Goal: Task Accomplishment & Management: Use online tool/utility

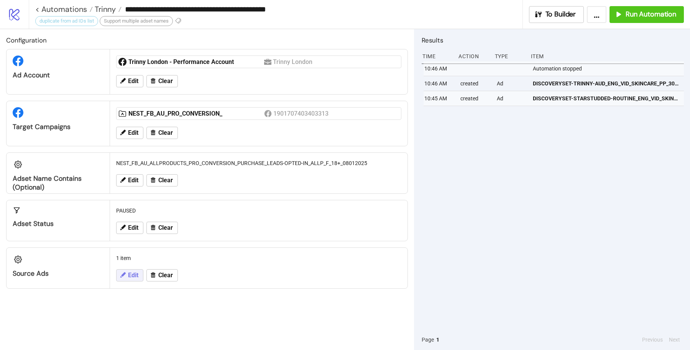
click at [138, 272] on span "Edit" at bounding box center [133, 275] width 10 height 7
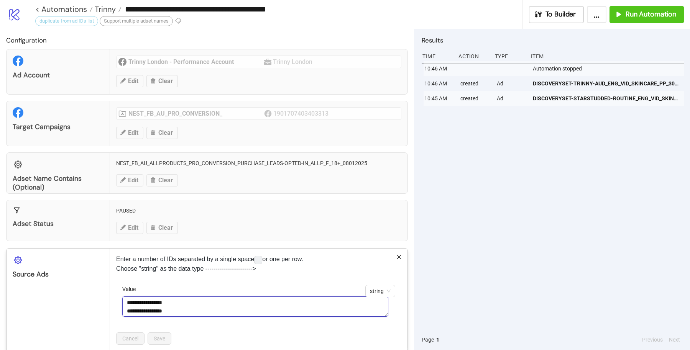
click at [232, 305] on textarea "**********" at bounding box center [255, 307] width 266 height 20
paste textarea
type textarea "**********"
click at [174, 335] on div "Cancel Save" at bounding box center [258, 338] width 297 height 25
click at [166, 335] on button "Save" at bounding box center [160, 339] width 24 height 12
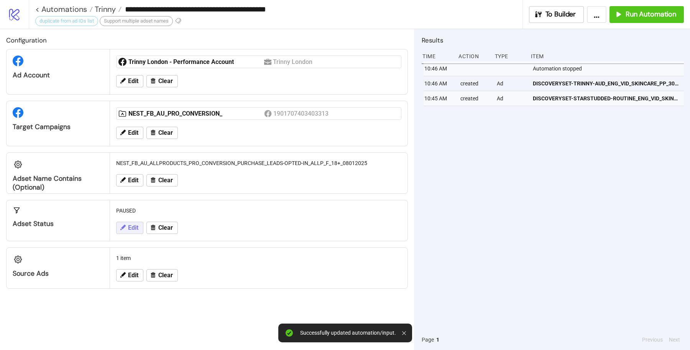
click at [129, 225] on span "Edit" at bounding box center [133, 228] width 10 height 7
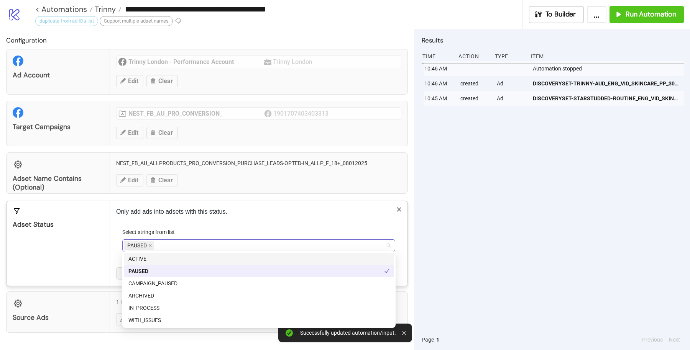
click at [231, 245] on div "PAUSED" at bounding box center [255, 245] width 262 height 11
type input "*"
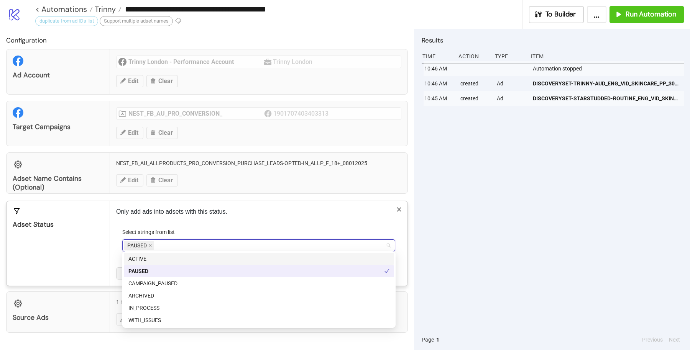
type input "*"
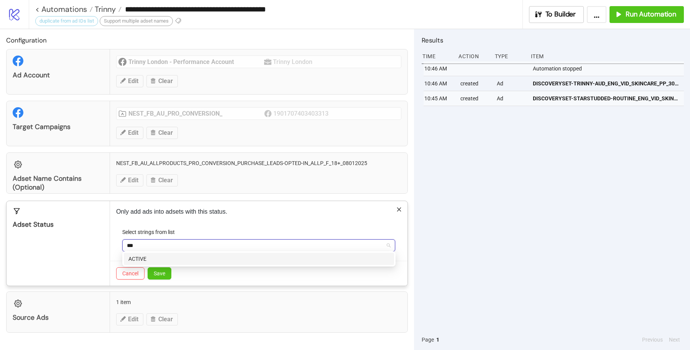
type input "****"
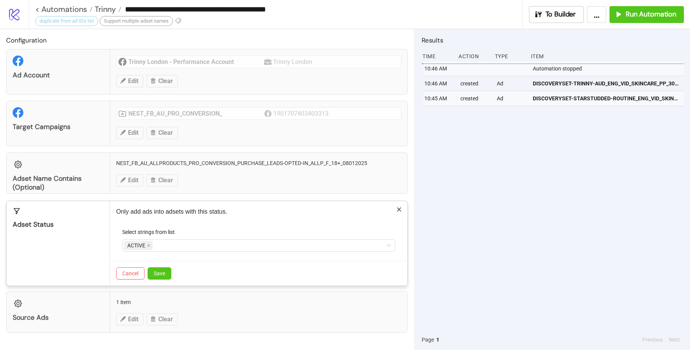
click at [262, 221] on div "Only add ads into adsets with this status. Select strings from list ACTIVE Canc…" at bounding box center [258, 243] width 297 height 85
click at [164, 268] on button "Save" at bounding box center [160, 274] width 24 height 12
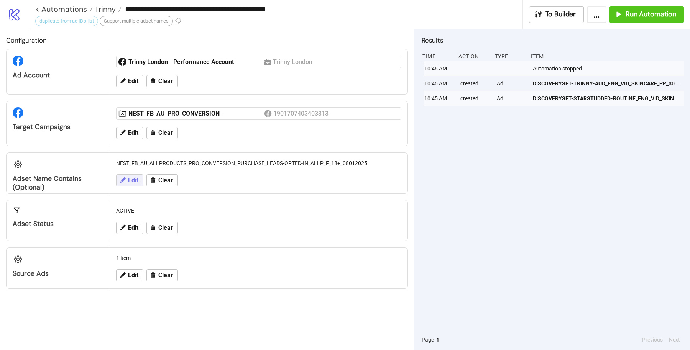
click at [126, 181] on button "Edit" at bounding box center [129, 180] width 27 height 12
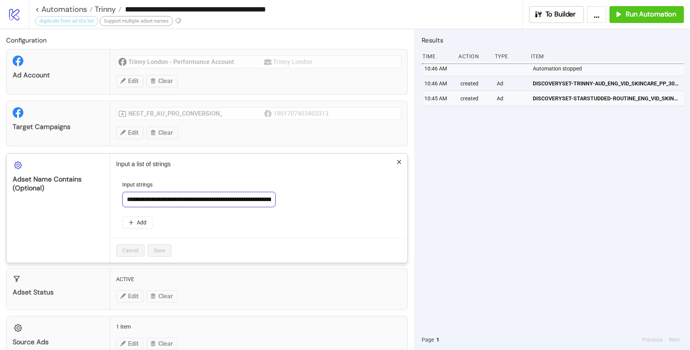
click at [181, 200] on input "**********" at bounding box center [198, 199] width 153 height 15
paste input "**********"
type input "**********"
click at [165, 248] on span "Save" at bounding box center [159, 251] width 11 height 6
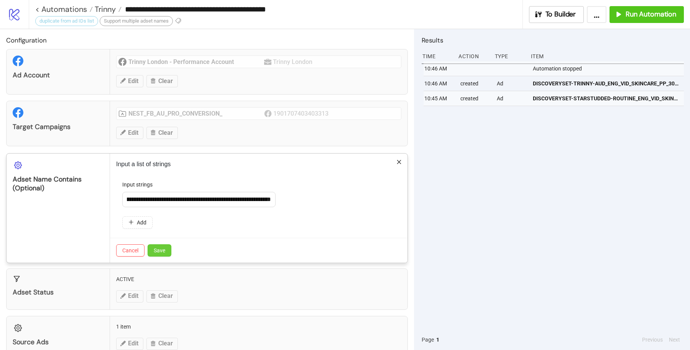
scroll to position [0, 0]
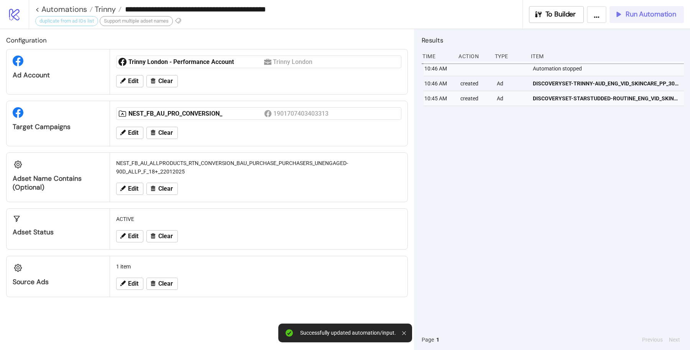
click at [637, 17] on span "Run Automation" at bounding box center [651, 14] width 51 height 9
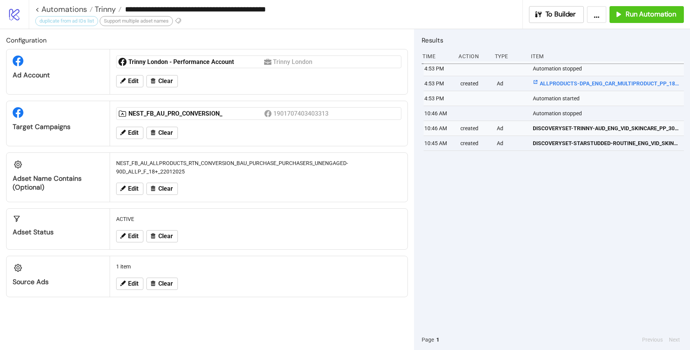
click at [589, 84] on span "ALLPRODUCTS-DPA_ENG_CAR_MULTIPRODUCT_PP_18062025_CC_SC3_None_TL_" at bounding box center [607, 83] width 148 height 8
click at [158, 187] on span "Clear" at bounding box center [165, 189] width 15 height 7
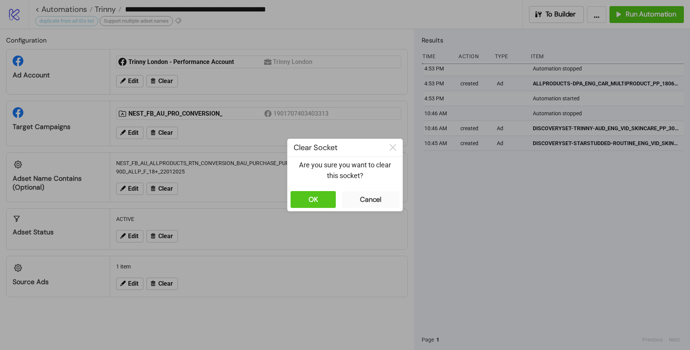
click at [289, 204] on div "OK Cancel" at bounding box center [344, 199] width 115 height 23
click at [298, 203] on button "OK" at bounding box center [313, 199] width 45 height 17
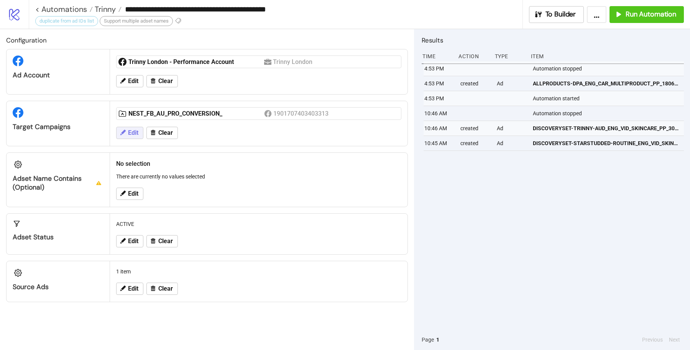
click at [123, 129] on icon at bounding box center [122, 132] width 7 height 7
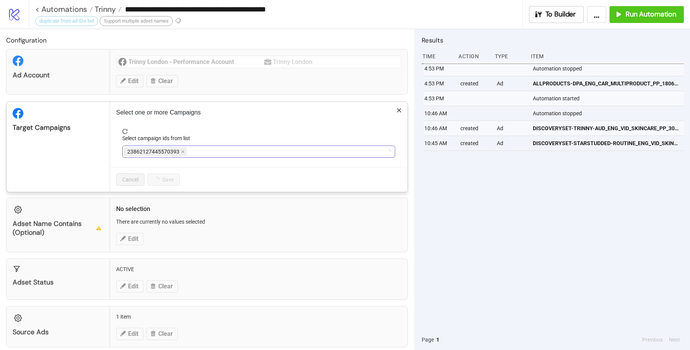
click at [291, 149] on div "23862127445570393" at bounding box center [255, 151] width 262 height 11
click at [291, 149] on div "NEST_FB_AU_PRO_CONVERSION_" at bounding box center [255, 151] width 262 height 11
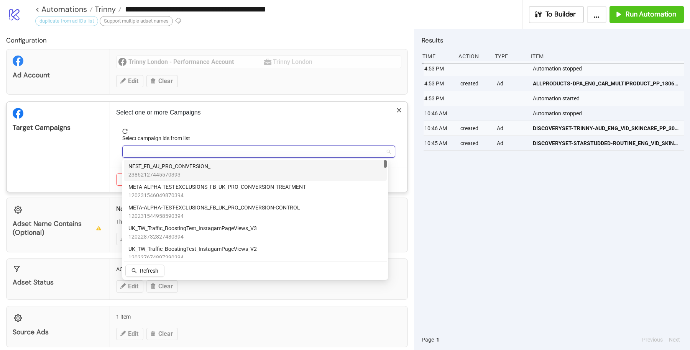
paste input "**********"
type input "**********"
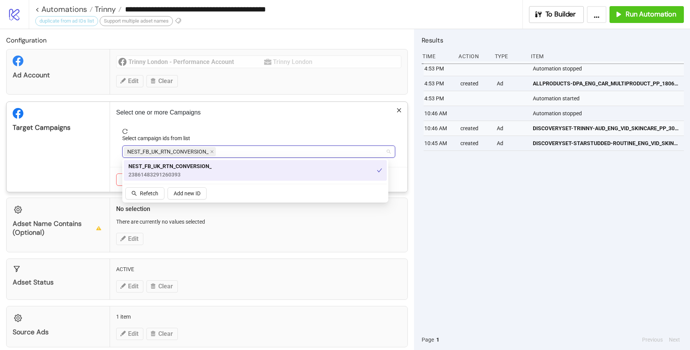
click at [325, 132] on span "reload" at bounding box center [258, 131] width 273 height 5
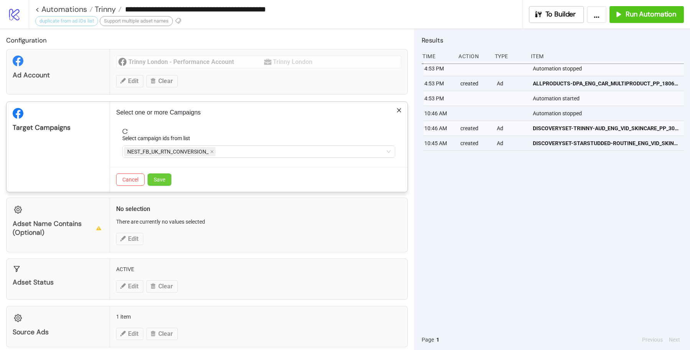
click at [161, 182] on button "Save" at bounding box center [160, 180] width 24 height 12
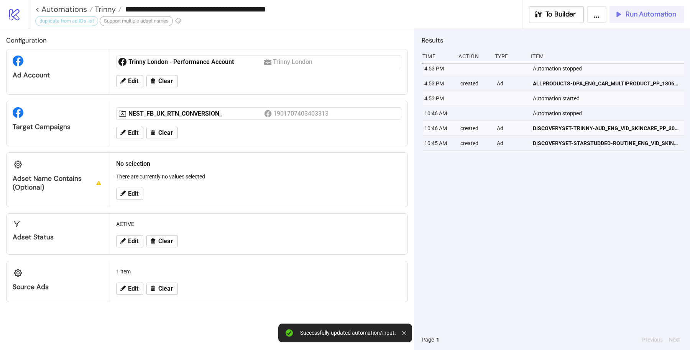
click at [627, 19] on button "Run Automation" at bounding box center [646, 14] width 74 height 17
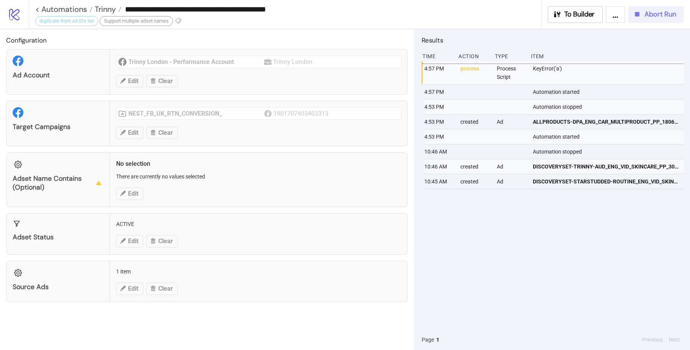
click at [675, 15] on span "Abort Run" at bounding box center [660, 14] width 32 height 9
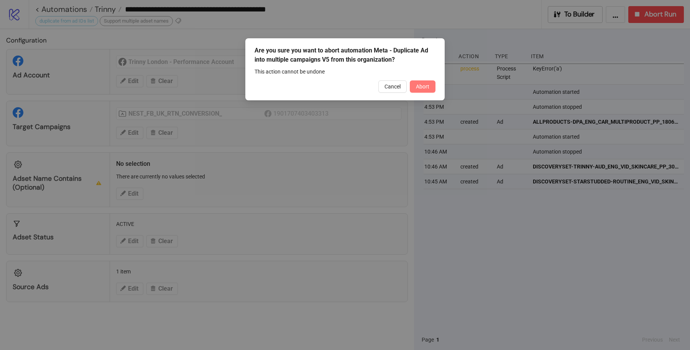
click at [430, 92] on button "Abort" at bounding box center [423, 86] width 26 height 12
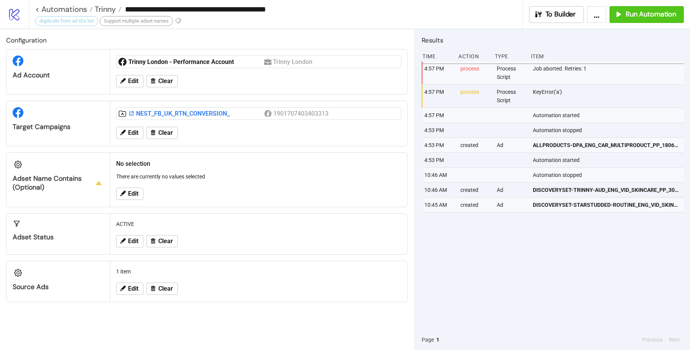
click at [186, 115] on div "NEST_FB_UK_RTN_CONVERSION_" at bounding box center [196, 114] width 136 height 8
click at [125, 193] on icon at bounding box center [122, 193] width 7 height 7
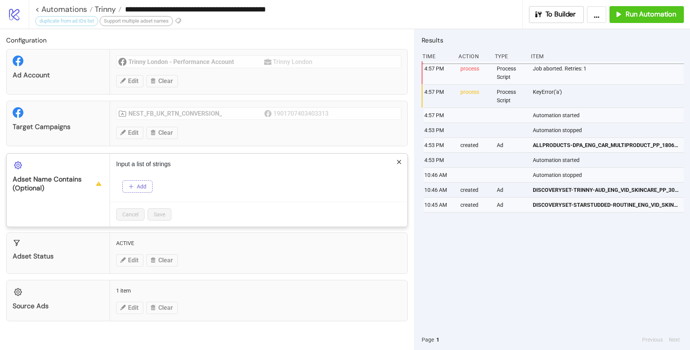
click at [143, 186] on span "Add" at bounding box center [142, 187] width 10 height 6
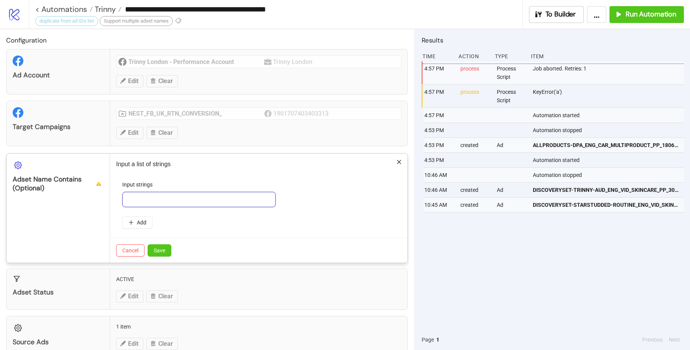
click at [176, 195] on input "text" at bounding box center [198, 199] width 153 height 15
type input "**"
click at [243, 186] on div "Input strings" at bounding box center [258, 186] width 273 height 11
click at [168, 250] on button "Save" at bounding box center [160, 251] width 24 height 12
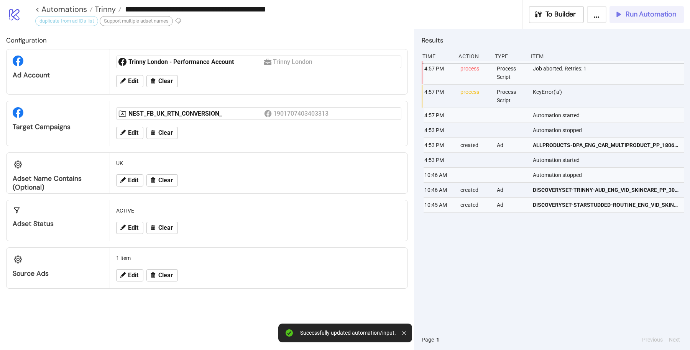
click at [633, 16] on span "Run Automation" at bounding box center [651, 14] width 51 height 9
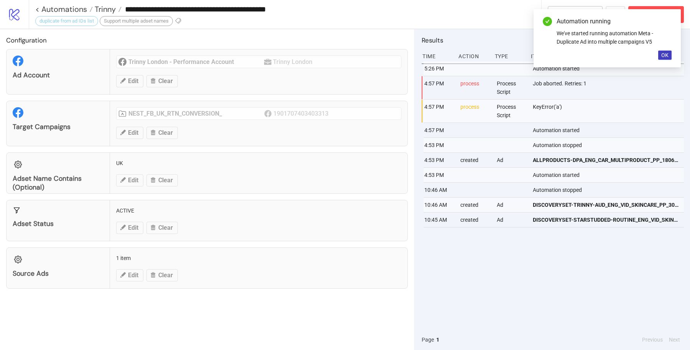
click at [545, 105] on div "KeyError('a')" at bounding box center [609, 111] width 154 height 23
click at [609, 122] on div "KeyError('a')" at bounding box center [609, 111] width 154 height 23
click at [37, 177] on div "Adset Name contains (optional) UK Edit Clear" at bounding box center [207, 173] width 402 height 41
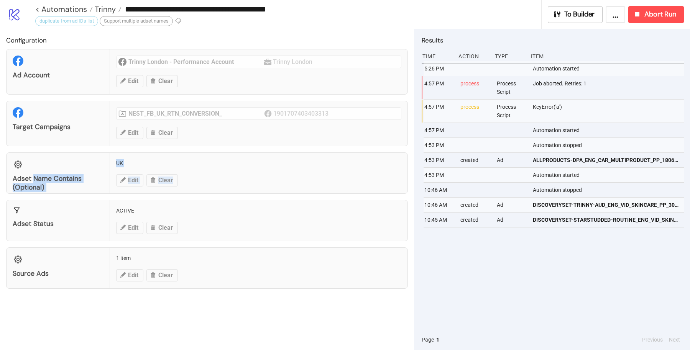
drag, startPoint x: 37, startPoint y: 177, endPoint x: 228, endPoint y: 186, distance: 191.9
click at [228, 186] on div "Adset Name contains (optional) UK Edit Clear" at bounding box center [207, 173] width 402 height 41
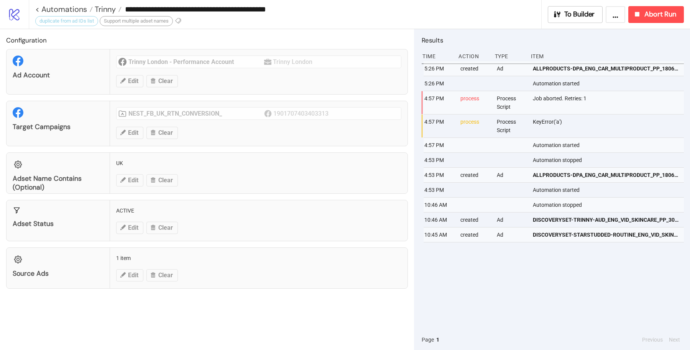
click at [118, 163] on div "Adset Name contains (optional) UK Edit Clear" at bounding box center [207, 173] width 402 height 41
click at [170, 168] on div "Adset Name contains (optional) UK Edit Clear" at bounding box center [207, 173] width 402 height 41
